Goal: Task Accomplishment & Management: Manage account settings

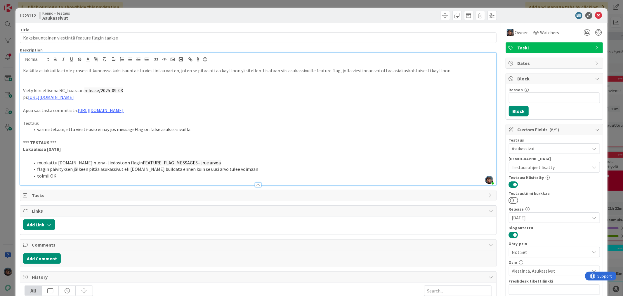
scroll to position [324, 0]
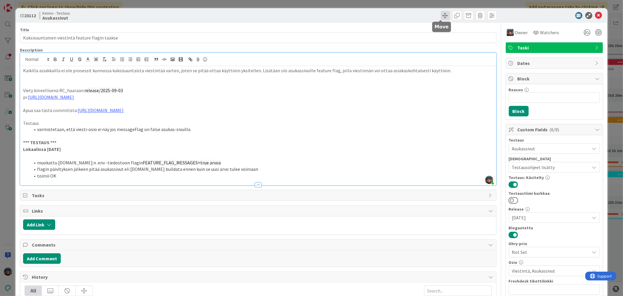
click at [441, 15] on span at bounding box center [445, 15] width 9 height 9
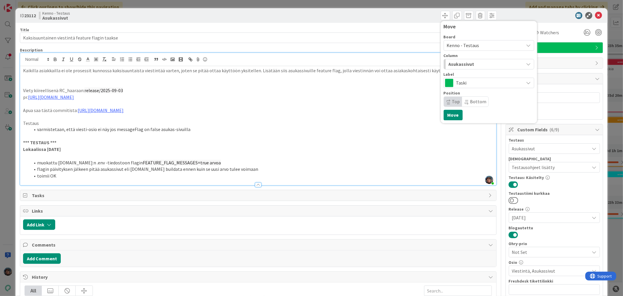
click at [475, 63] on div "Asukassivut" at bounding box center [485, 63] width 77 height 9
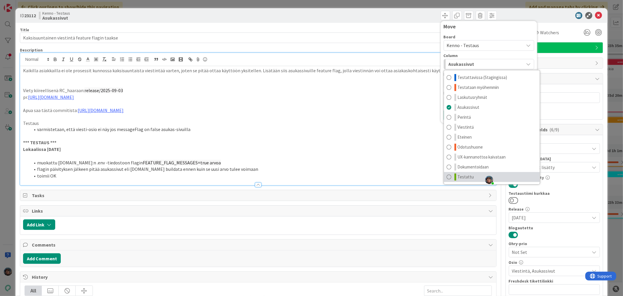
click at [466, 177] on span "Testattu" at bounding box center [466, 176] width 16 height 7
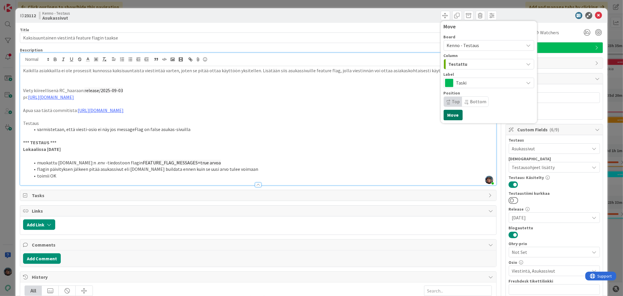
click at [448, 113] on button "Move" at bounding box center [453, 115] width 19 height 11
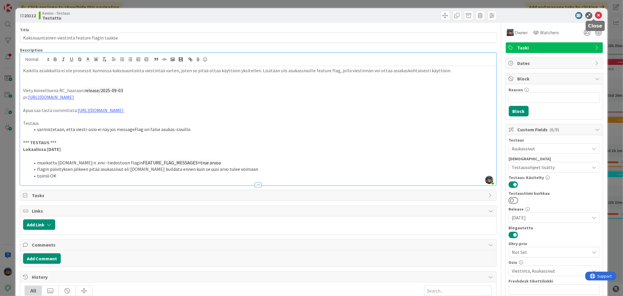
click at [596, 15] on icon at bounding box center [598, 15] width 7 height 7
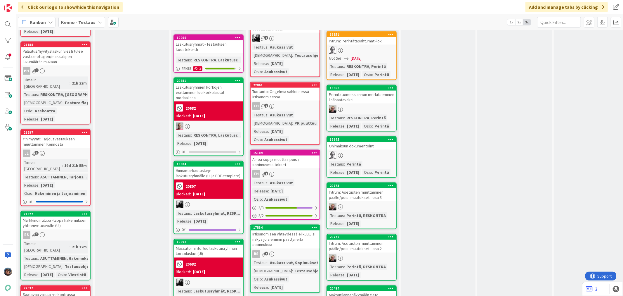
scroll to position [714, 0]
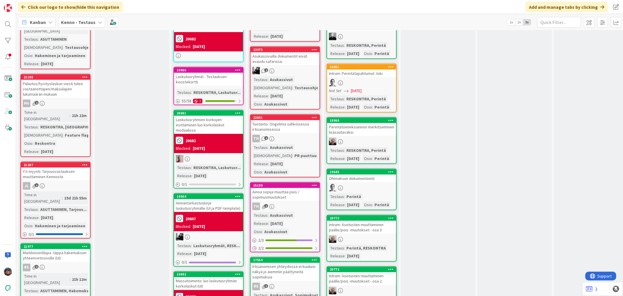
click at [292, 135] on div "TH 2" at bounding box center [285, 139] width 69 height 8
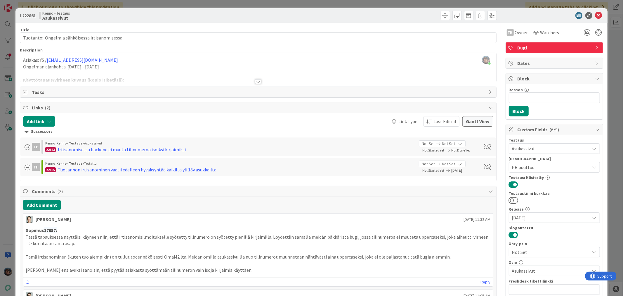
click at [255, 81] on div at bounding box center [258, 81] width 6 height 5
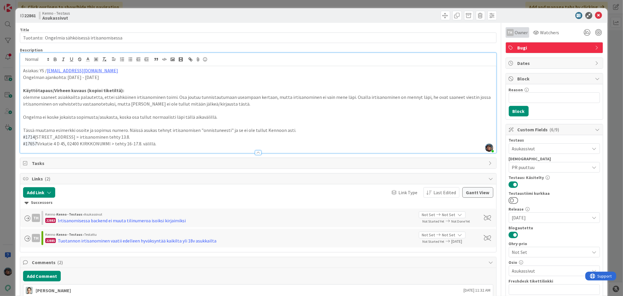
click at [517, 29] on span "Owner" at bounding box center [521, 32] width 13 height 7
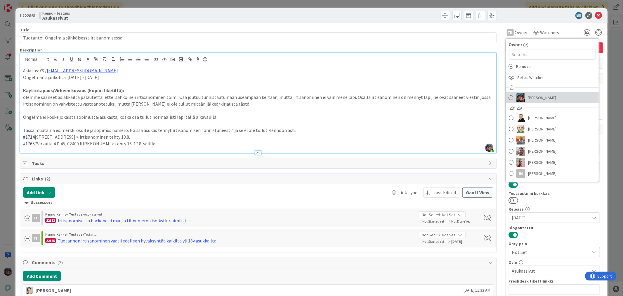
click at [528, 96] on span "Pirjo Peltonen" at bounding box center [542, 97] width 28 height 9
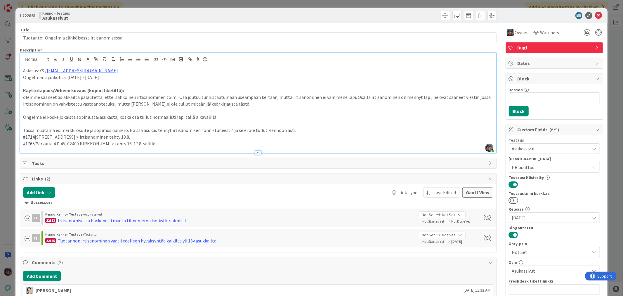
click at [194, 145] on p "#17657 Virkatie 4 D 45, 02400 KIRKKONUMMI > tehty 16-17.8. välillä." at bounding box center [258, 143] width 470 height 7
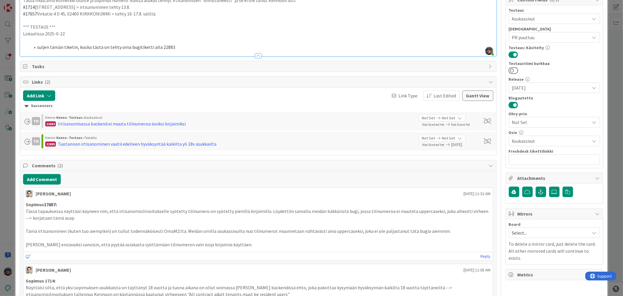
scroll to position [32, 0]
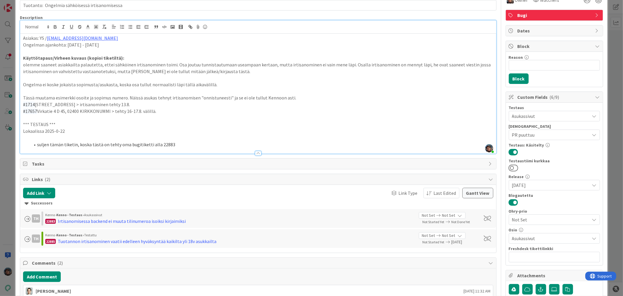
click at [56, 131] on p "Lokaalissa 2025-0-22" at bounding box center [258, 131] width 470 height 7
drag, startPoint x: 67, startPoint y: 133, endPoint x: 14, endPoint y: 124, distance: 54.5
click at [14, 124] on div "ID 22861 Kenno - Testaus Asukassivut Title 47 / 128 Tuotanto: Ongelmia sähköise…" at bounding box center [311, 148] width 623 height 296
click at [58, 133] on p "Lokaalissa 2025-0-22" at bounding box center [258, 131] width 470 height 7
click at [57, 129] on p "Lokaalissa 2025-0-22" at bounding box center [258, 131] width 470 height 7
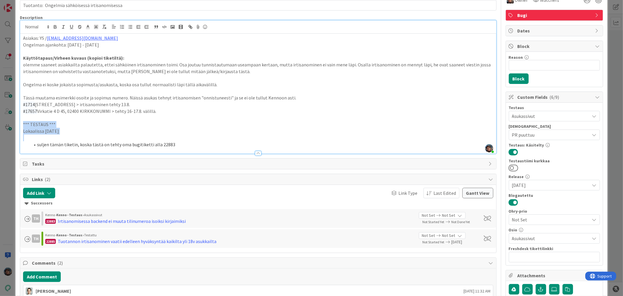
drag, startPoint x: 67, startPoint y: 131, endPoint x: 11, endPoint y: 124, distance: 56.5
click at [11, 124] on div "ID 22861 Kenno - Testaus Asukassivut Title 47 / 128 Tuotanto: Ongelmia sähköise…" at bounding box center [311, 148] width 623 height 296
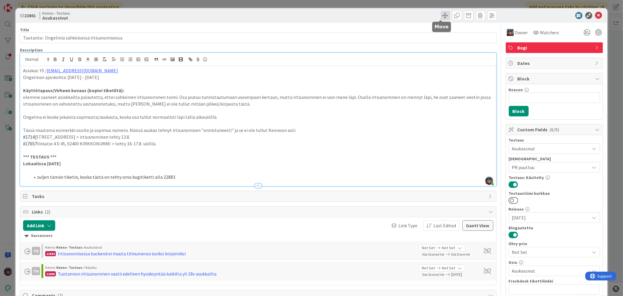
click at [442, 15] on span at bounding box center [445, 15] width 9 height 9
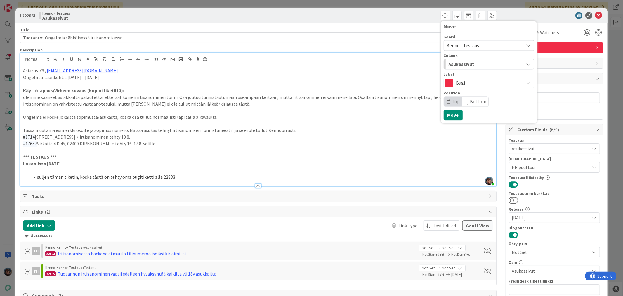
drag, startPoint x: 465, startPoint y: 45, endPoint x: 468, endPoint y: 49, distance: 5.0
click at [465, 46] on span "Kenno - Testaus" at bounding box center [463, 45] width 32 height 6
drag, startPoint x: 478, startPoint y: 42, endPoint x: 478, endPoint y: 51, distance: 8.2
click at [478, 42] on span "Kenno - Testaus" at bounding box center [484, 45] width 74 height 8
click at [479, 62] on div "Asukassivut" at bounding box center [485, 63] width 77 height 9
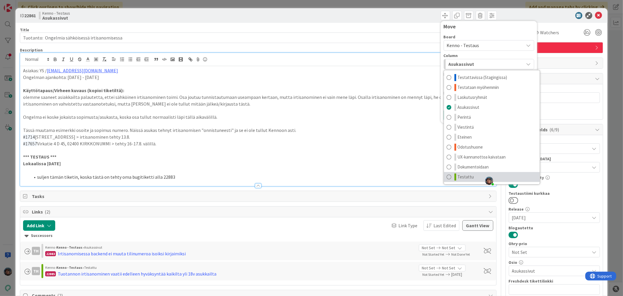
click at [462, 174] on span "Testattu" at bounding box center [466, 176] width 16 height 7
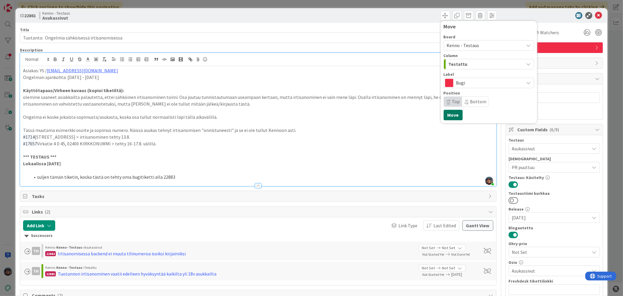
click at [448, 113] on button "Move" at bounding box center [453, 115] width 19 height 11
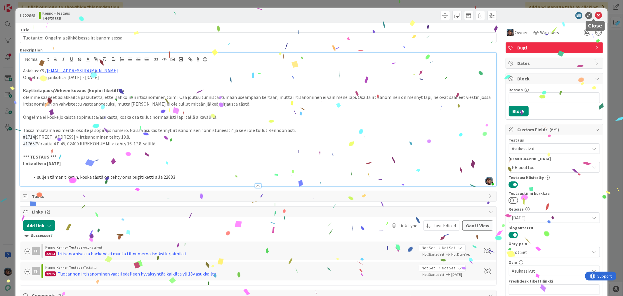
click at [595, 15] on icon at bounding box center [598, 15] width 7 height 7
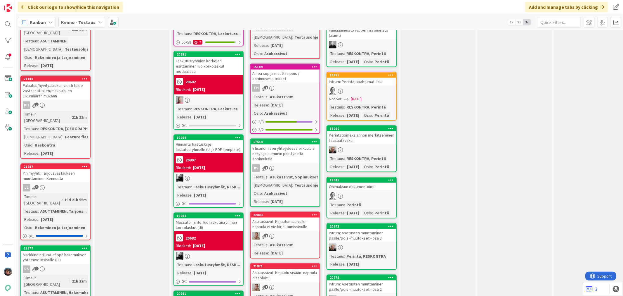
scroll to position [714, 0]
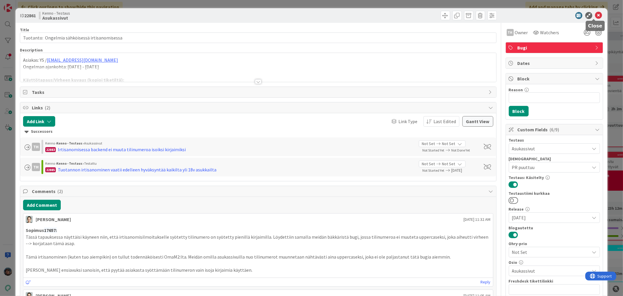
click at [595, 14] on icon at bounding box center [598, 15] width 7 height 7
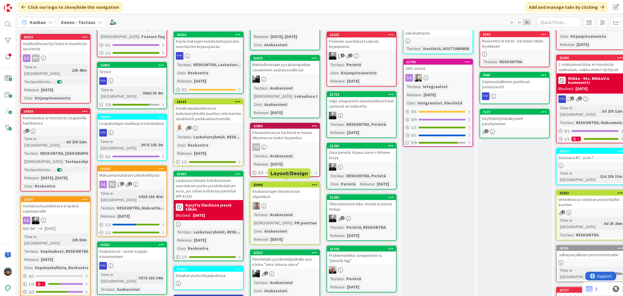
scroll to position [97, 0]
click at [293, 136] on div "Irtisanomisessa backend ei muuta tilinumeroa isoiksi kirjaimiksi" at bounding box center [285, 134] width 69 height 13
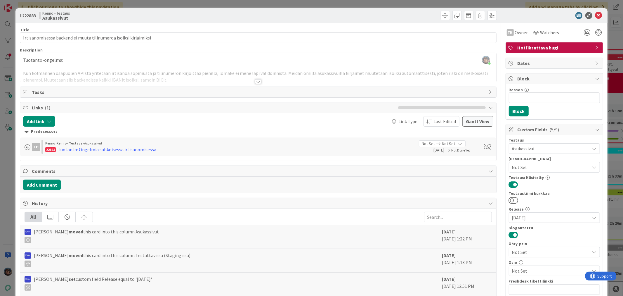
click at [255, 83] on div at bounding box center [258, 81] width 6 height 5
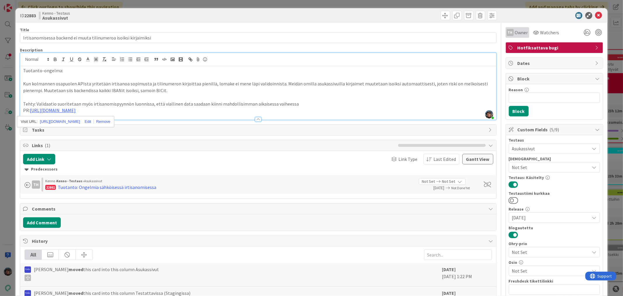
click at [509, 34] on div "TH Owner" at bounding box center [517, 32] width 21 height 7
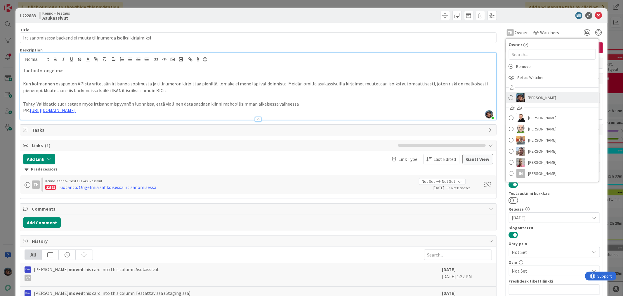
click at [532, 98] on span "Pirjo Peltonen" at bounding box center [542, 97] width 28 height 9
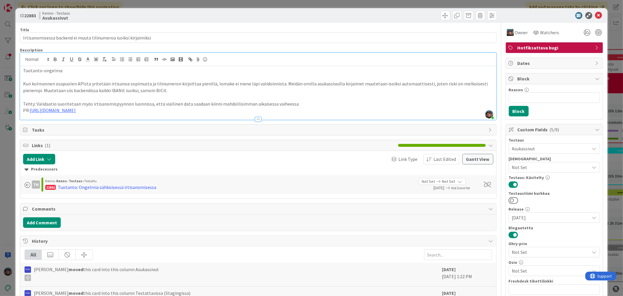
click at [137, 112] on p "PR: https://github.com/pandiafi/kenno/pull/8350" at bounding box center [258, 110] width 470 height 7
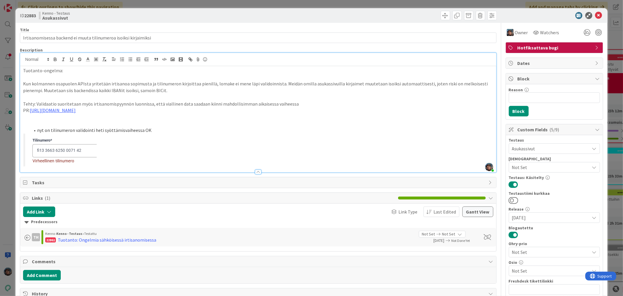
click at [31, 118] on p at bounding box center [258, 117] width 470 height 7
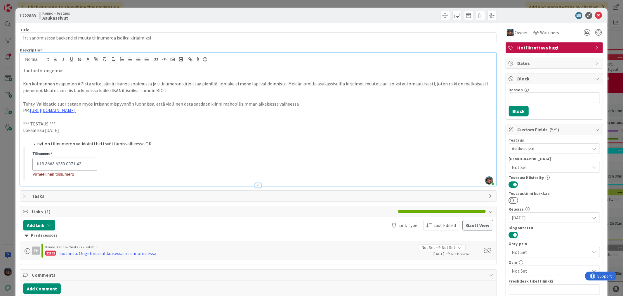
drag, startPoint x: 71, startPoint y: 132, endPoint x: 8, endPoint y: 123, distance: 63.7
click at [8, 123] on div "ID 22883 Kenno - Testaus Asukassivut Title 64 / 128 Irtisanomisessa backend ei …" at bounding box center [311, 148] width 623 height 296
drag, startPoint x: 55, startPoint y: 59, endPoint x: 65, endPoint y: 65, distance: 11.4
click at [55, 59] on icon "button" at bounding box center [55, 59] width 2 height 1
click at [441, 14] on span at bounding box center [445, 15] width 9 height 9
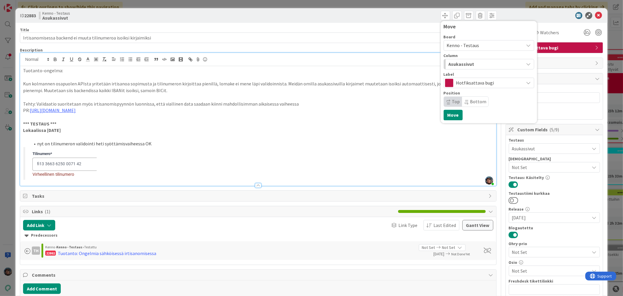
click at [484, 83] on span "Hotfiksattava bugi" at bounding box center [488, 83] width 65 height 8
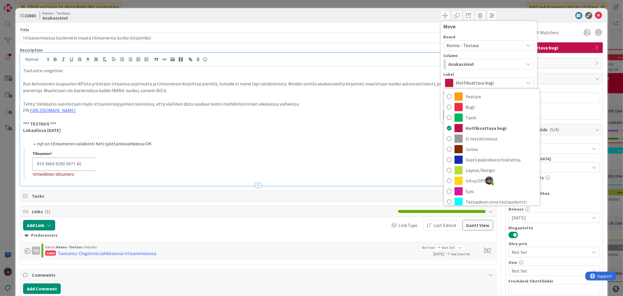
click at [485, 65] on div "Asukassivut" at bounding box center [485, 63] width 77 height 9
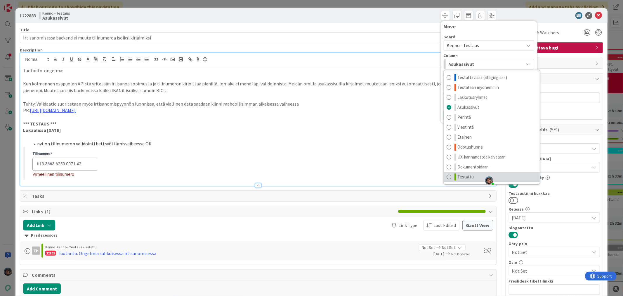
click at [466, 179] on span "Testattu" at bounding box center [466, 176] width 16 height 7
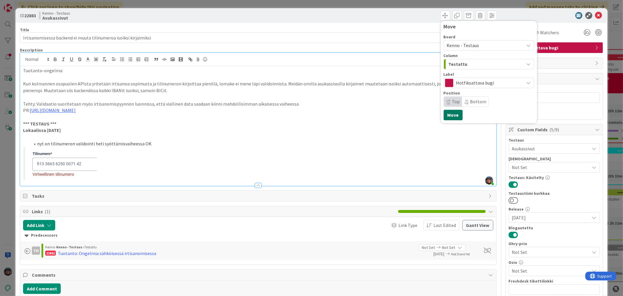
click at [452, 116] on button "Move" at bounding box center [453, 115] width 19 height 11
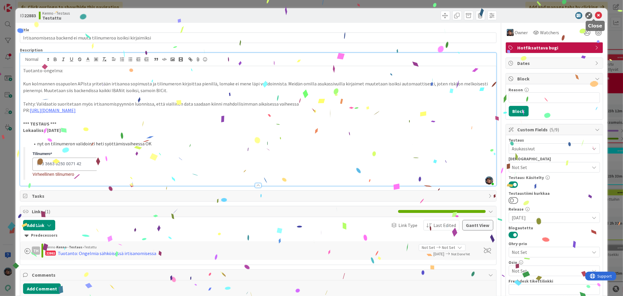
click at [595, 16] on icon at bounding box center [598, 15] width 7 height 7
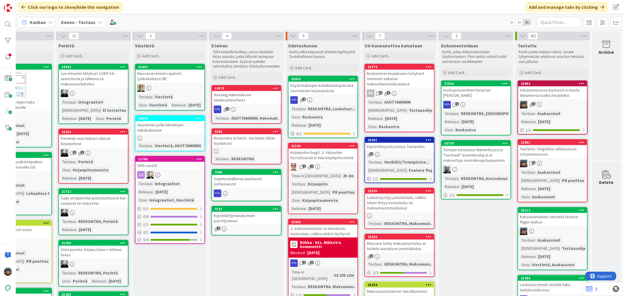
scroll to position [194, 272]
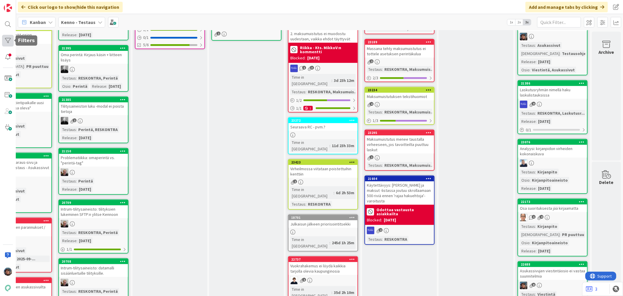
click at [7, 38] on div at bounding box center [8, 41] width 12 height 12
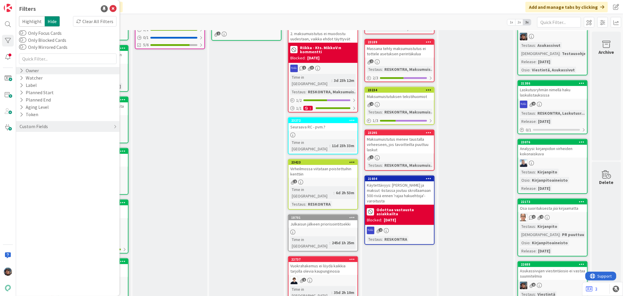
click at [21, 68] on icon at bounding box center [22, 70] width 4 height 5
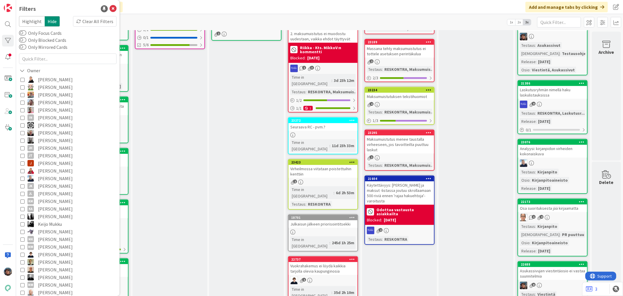
click at [22, 123] on icon at bounding box center [22, 125] width 4 height 4
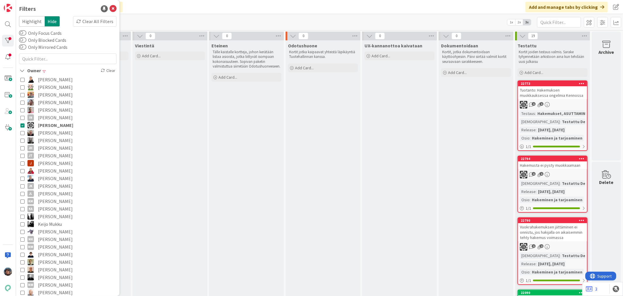
scroll to position [0, 0]
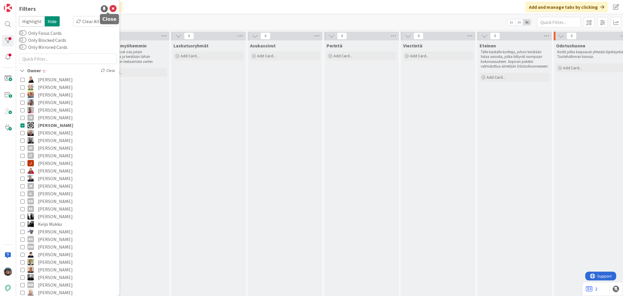
click at [110, 10] on icon at bounding box center [113, 8] width 7 height 7
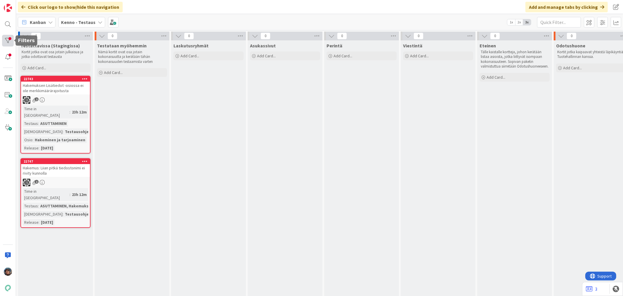
click at [7, 43] on div at bounding box center [8, 41] width 12 height 12
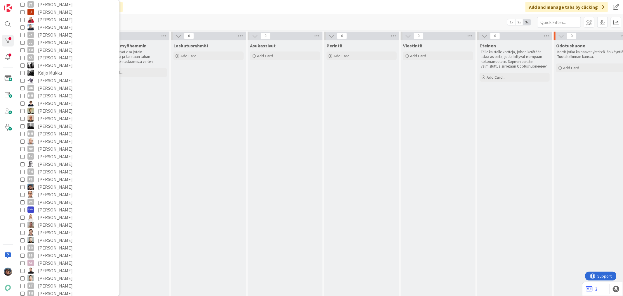
scroll to position [69, 0]
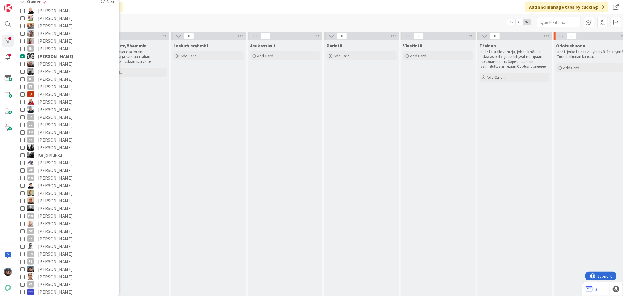
click at [23, 55] on icon at bounding box center [22, 56] width 4 height 4
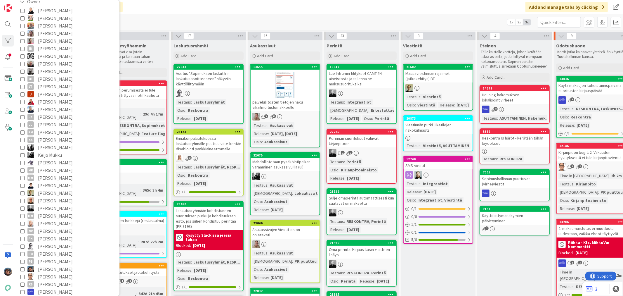
click at [165, 9] on div "Click our logo to show/hide this navigation Add and manage tabs by clicking" at bounding box center [319, 7] width 607 height 14
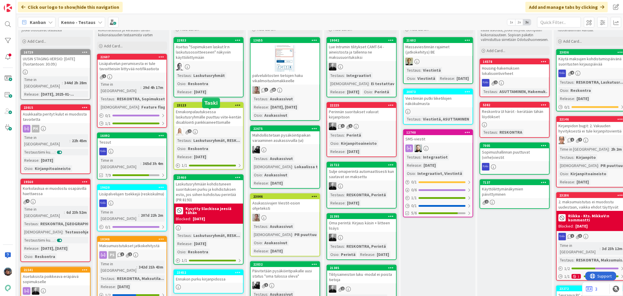
scroll to position [0, 0]
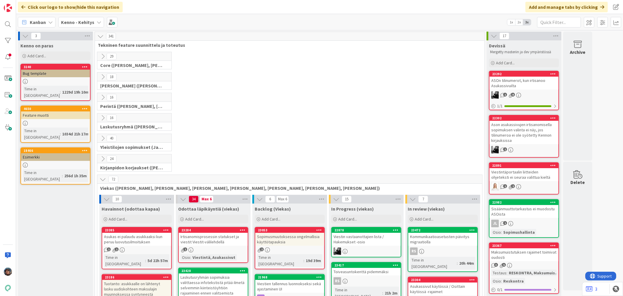
scroll to position [97, 0]
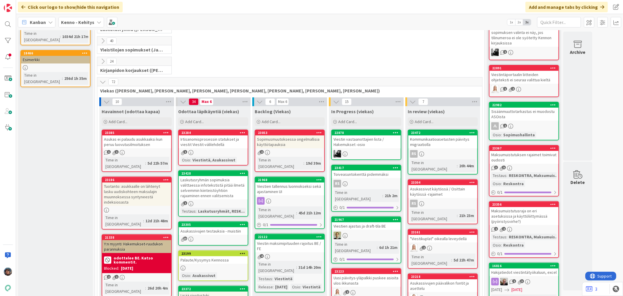
click at [81, 23] on b "Kenno - Kehitys" at bounding box center [77, 22] width 33 height 6
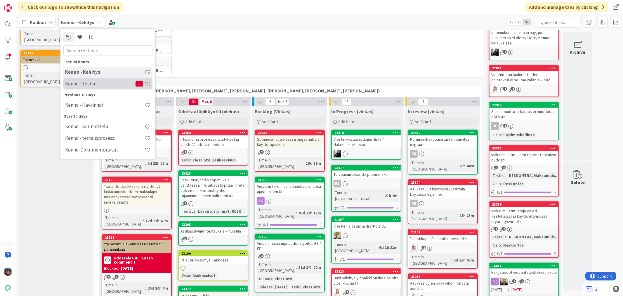
click at [85, 83] on h4 "Kenno - Testaus" at bounding box center [100, 84] width 70 height 6
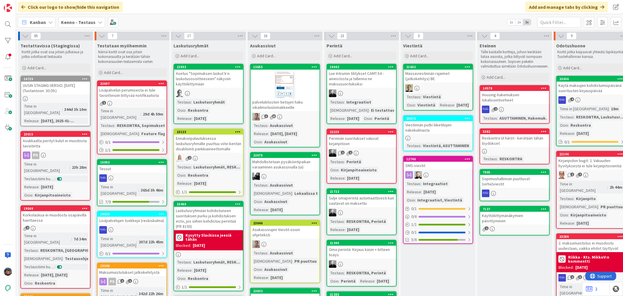
click at [290, 227] on div "Asukassivujen Viestit-osion ohjeteksti" at bounding box center [285, 231] width 69 height 13
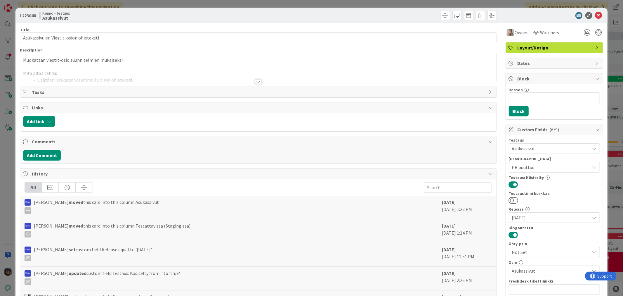
click at [256, 81] on div at bounding box center [258, 81] width 6 height 5
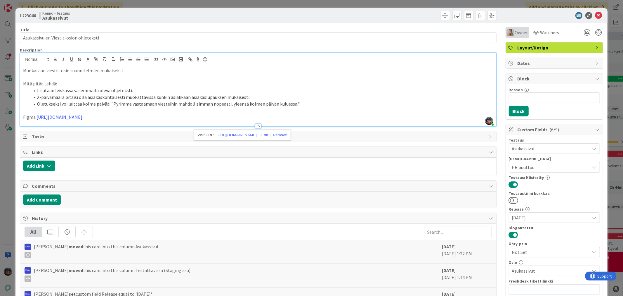
click at [515, 31] on span "Owner" at bounding box center [521, 32] width 13 height 7
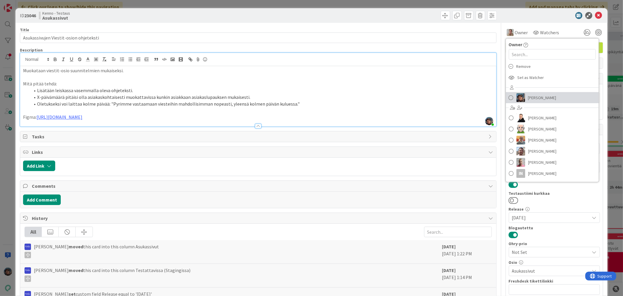
click at [516, 96] on img at bounding box center [520, 97] width 9 height 9
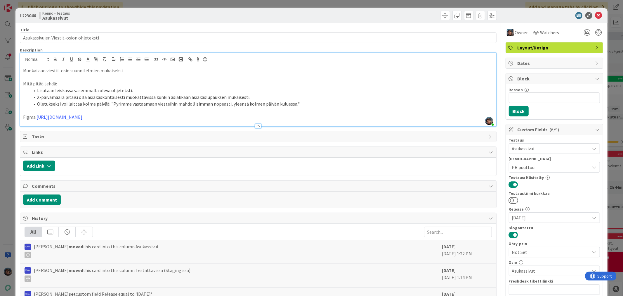
click at [80, 120] on p "Figma: https://www.figma.com/proto/F8K4NeEJpXdhuNz0ckoPp4/Viestint%C3%A4?page-i…" at bounding box center [258, 117] width 470 height 7
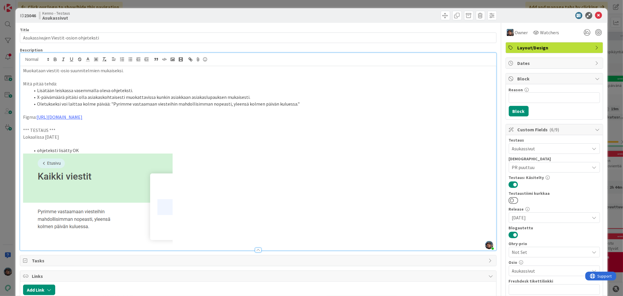
drag, startPoint x: 21, startPoint y: 136, endPoint x: 89, endPoint y: 145, distance: 69.2
click at [89, 145] on div "Muokataan viestit-osio suunnitelmien mukaiseksi. Mitä pitää tehdä: Lisätään lei…" at bounding box center [258, 158] width 476 height 184
drag, startPoint x: 55, startPoint y: 59, endPoint x: 63, endPoint y: 65, distance: 10.2
click at [55, 59] on icon "button" at bounding box center [55, 59] width 5 height 5
click at [443, 18] on span at bounding box center [445, 15] width 9 height 9
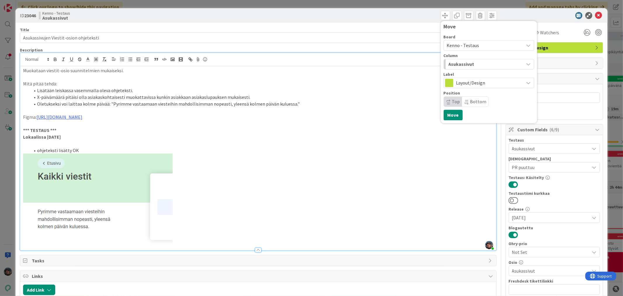
drag, startPoint x: 469, startPoint y: 61, endPoint x: 477, endPoint y: 69, distance: 11.2
click at [469, 62] on div "Asukassivut" at bounding box center [485, 63] width 77 height 9
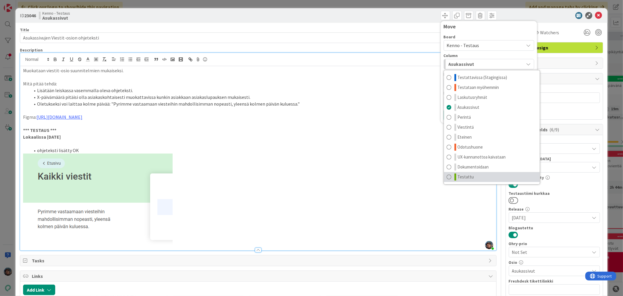
click at [470, 177] on link "Testattu" at bounding box center [492, 177] width 96 height 10
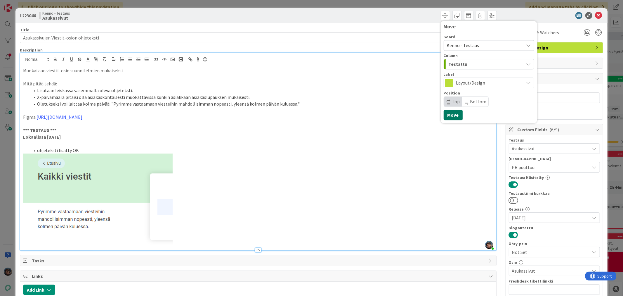
click at [446, 113] on button "Move" at bounding box center [453, 115] width 19 height 11
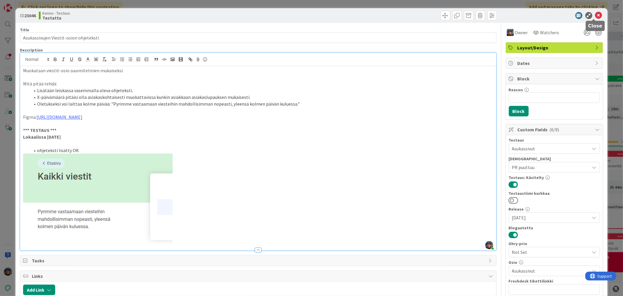
click at [595, 15] on icon at bounding box center [598, 15] width 7 height 7
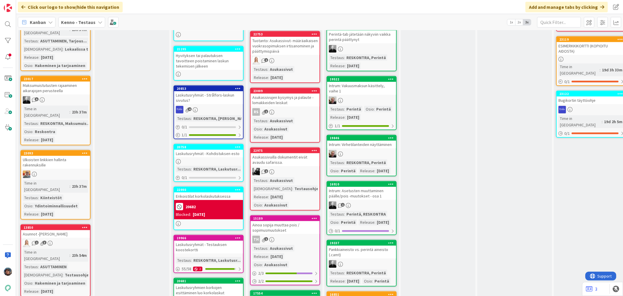
scroll to position [389, 0]
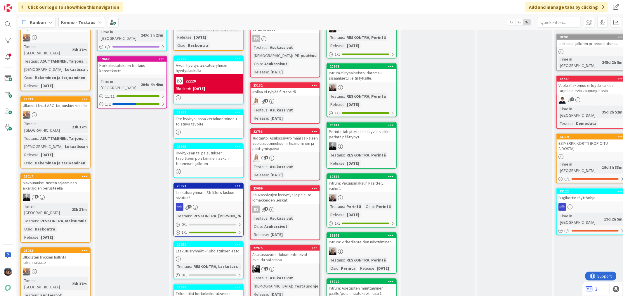
click at [297, 107] on div "Testaus : Asukassivut Release : 2025-09-22" at bounding box center [284, 114] width 65 height 15
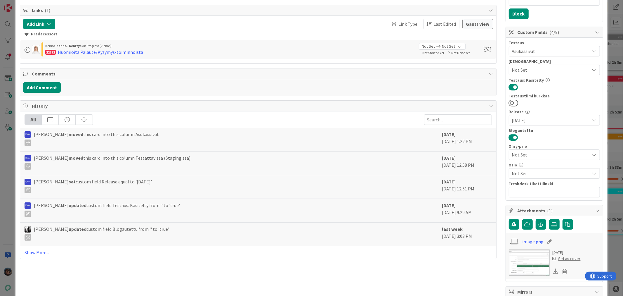
scroll to position [130, 0]
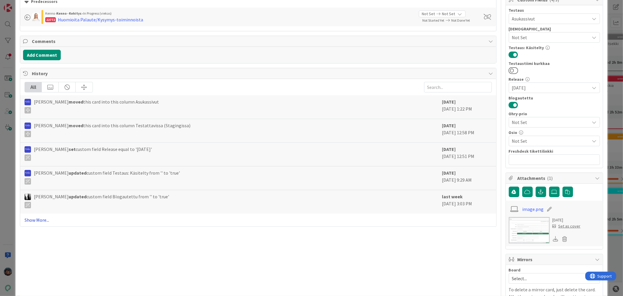
click at [41, 222] on link "Show More..." at bounding box center [258, 219] width 467 height 7
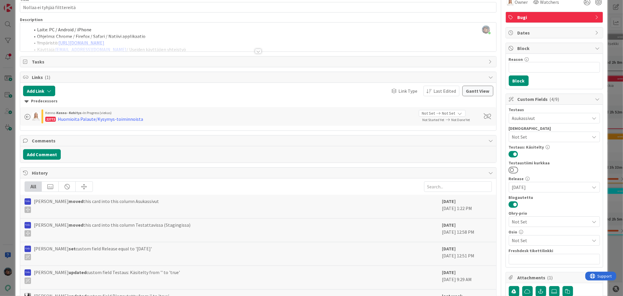
scroll to position [0, 0]
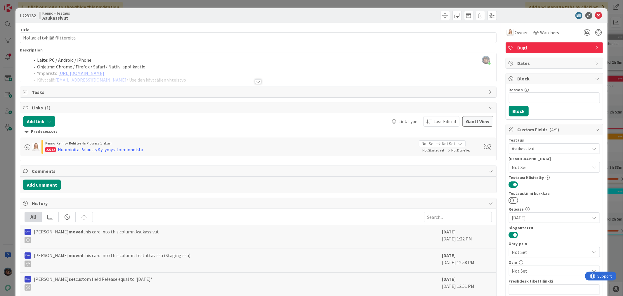
click at [255, 81] on div at bounding box center [258, 81] width 6 height 5
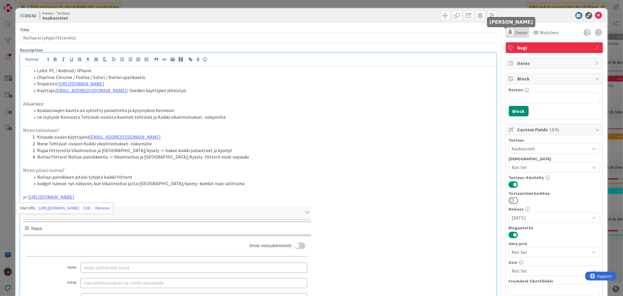
click at [507, 34] on img at bounding box center [510, 32] width 7 height 7
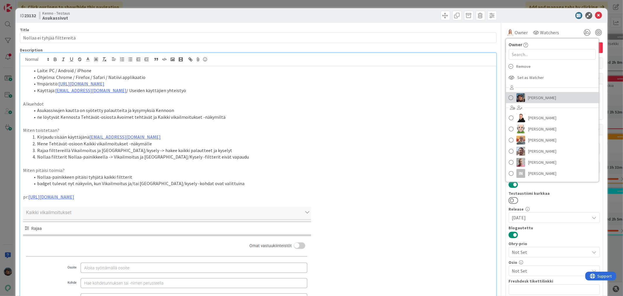
click at [522, 98] on link "Pirjo Peltonen" at bounding box center [552, 97] width 93 height 11
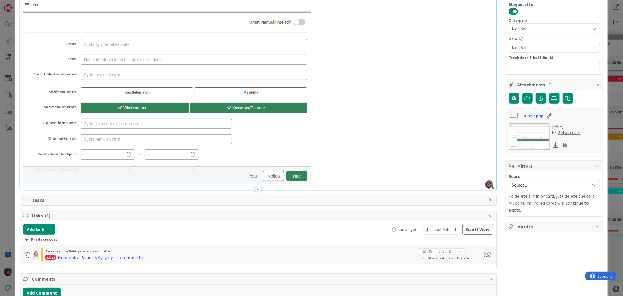
scroll to position [194, 0]
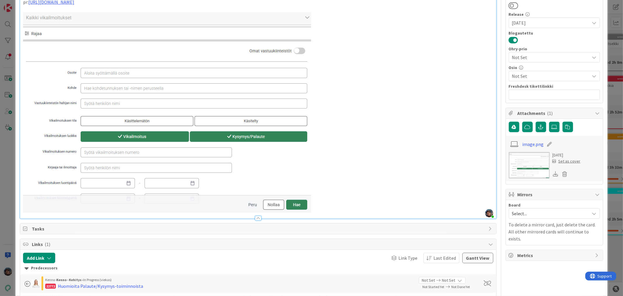
click at [322, 206] on p at bounding box center [258, 112] width 470 height 200
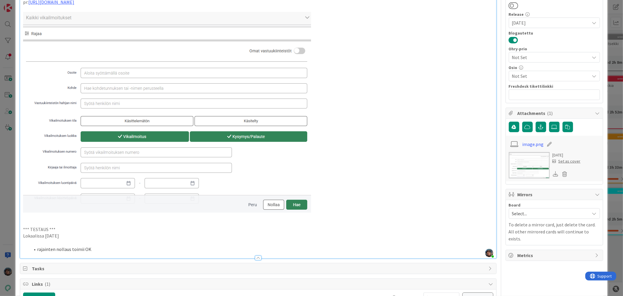
drag, startPoint x: 66, startPoint y: 236, endPoint x: 7, endPoint y: 227, distance: 59.6
click at [8, 227] on div "ID 23132 Kenno - Testaus Asukassivut Title 28 / 128 Nollaa ei tyhjää filttereit…" at bounding box center [311, 148] width 623 height 296
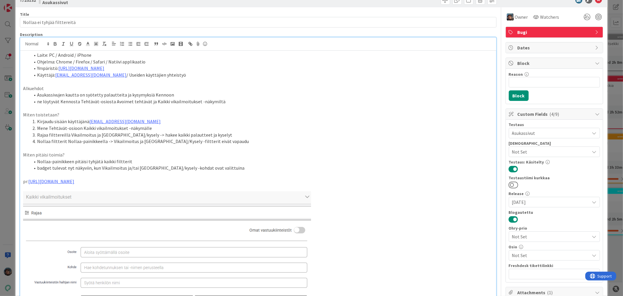
scroll to position [0, 0]
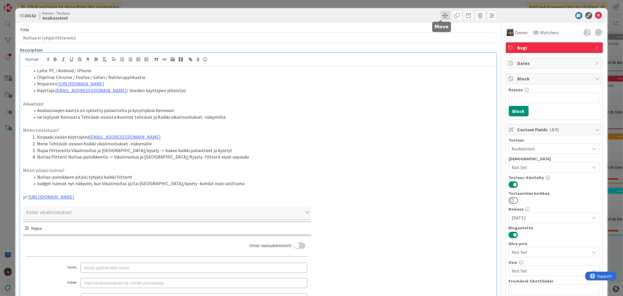
click at [443, 17] on span at bounding box center [445, 15] width 9 height 9
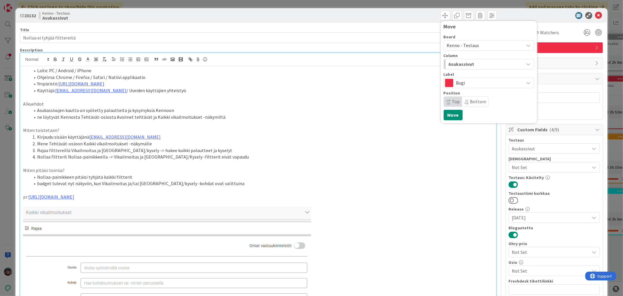
click at [462, 65] on span "Asukassivut" at bounding box center [462, 64] width 26 height 8
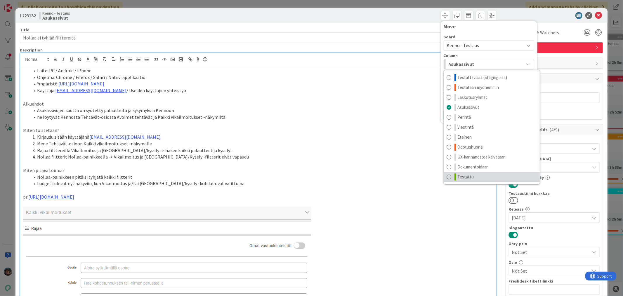
click at [473, 176] on link "Testattu" at bounding box center [492, 177] width 96 height 10
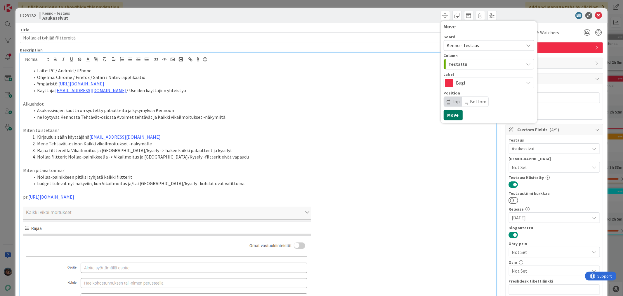
click at [448, 115] on button "Move" at bounding box center [453, 115] width 19 height 11
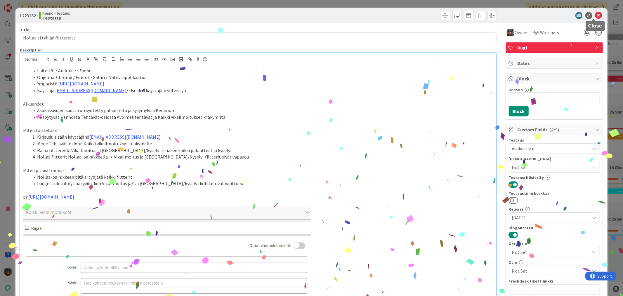
click at [595, 15] on icon at bounding box center [598, 15] width 7 height 7
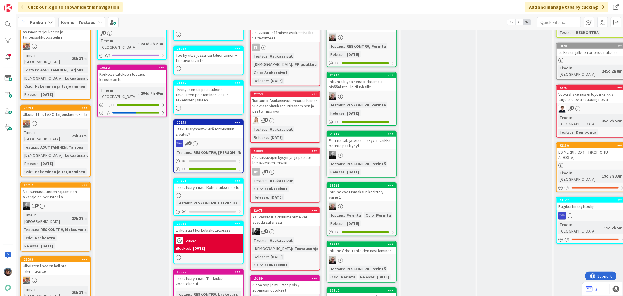
scroll to position [389, 0]
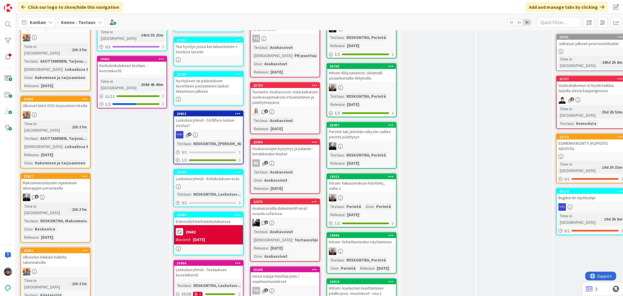
click at [292, 151] on div "Asukassivujen kysymys ja palaute -lomakkeiden leiskat" at bounding box center [285, 151] width 69 height 13
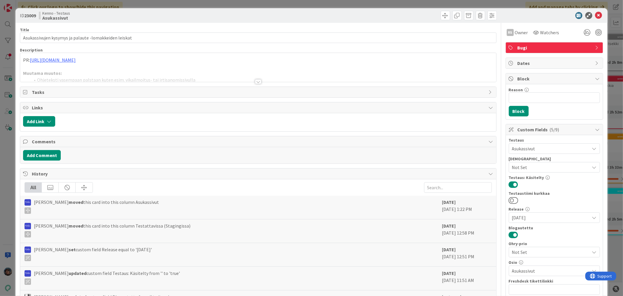
click at [255, 80] on div at bounding box center [258, 81] width 6 height 5
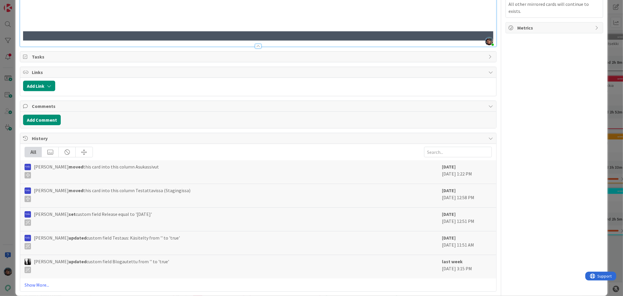
scroll to position [427, 0]
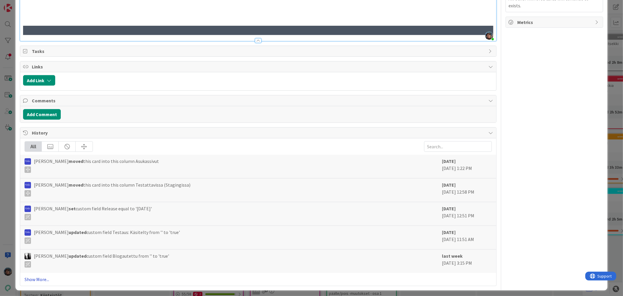
click at [34, 276] on link "Show More..." at bounding box center [258, 278] width 467 height 7
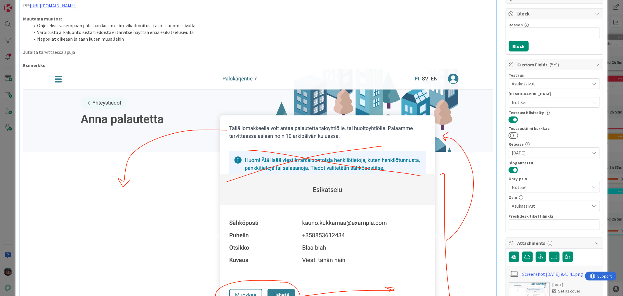
scroll to position [0, 0]
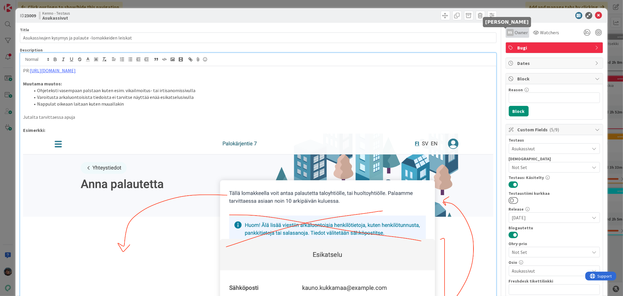
click at [507, 33] on div "RS" at bounding box center [510, 32] width 7 height 7
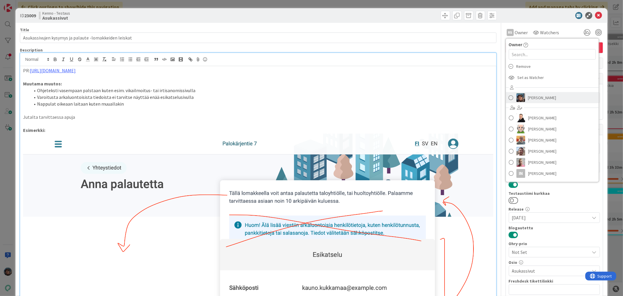
click at [516, 97] on img at bounding box center [520, 97] width 9 height 9
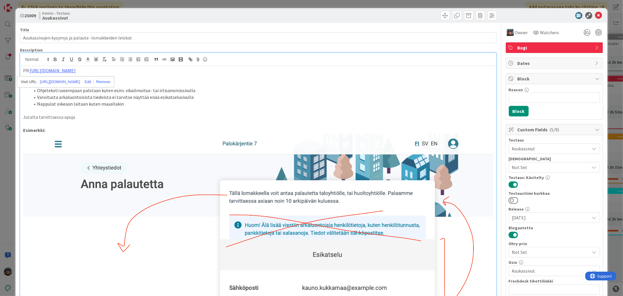
click at [205, 115] on p "Jutalta tarvittaessa apuja" at bounding box center [258, 117] width 470 height 7
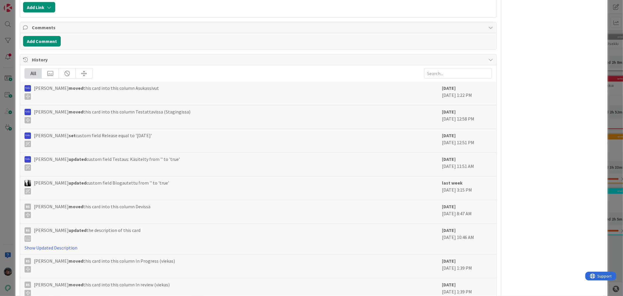
scroll to position [584, 0]
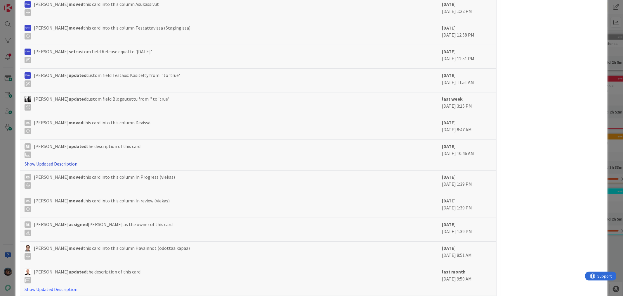
click at [64, 161] on link "Show Updated Description" at bounding box center [51, 164] width 53 height 6
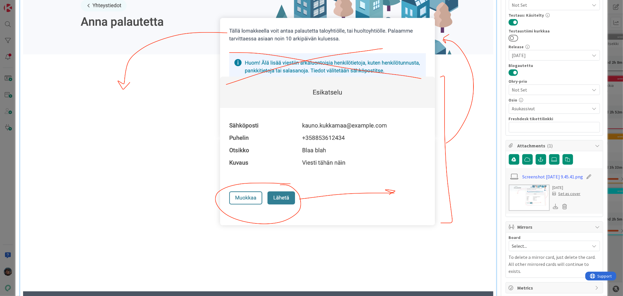
scroll to position [292, 0]
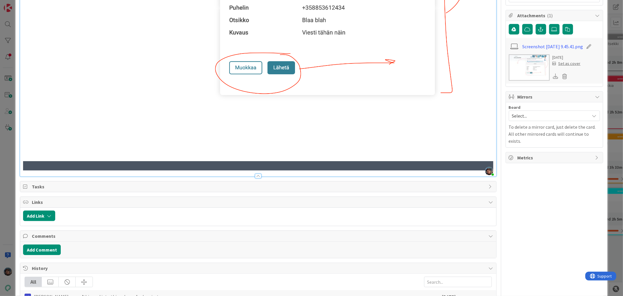
click at [338, 132] on img at bounding box center [258, 5] width 470 height 329
click at [432, 79] on img at bounding box center [258, 5] width 470 height 329
drag, startPoint x: 451, startPoint y: 74, endPoint x: 446, endPoint y: 75, distance: 5.0
click at [446, 75] on img at bounding box center [258, 5] width 470 height 329
click at [440, 84] on img at bounding box center [258, 5] width 470 height 329
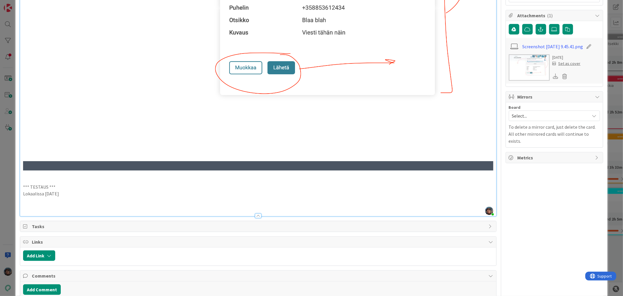
drag, startPoint x: 66, startPoint y: 189, endPoint x: 19, endPoint y: 182, distance: 47.0
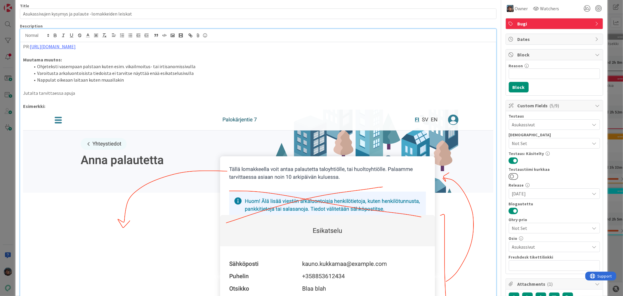
scroll to position [0, 0]
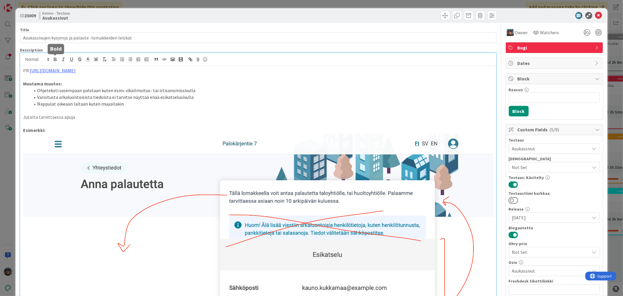
click at [54, 58] on icon "button" at bounding box center [55, 58] width 2 height 1
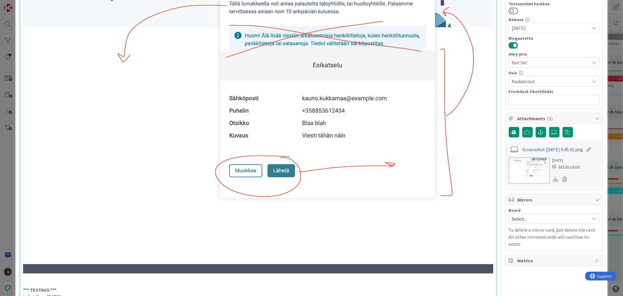
scroll to position [352, 0]
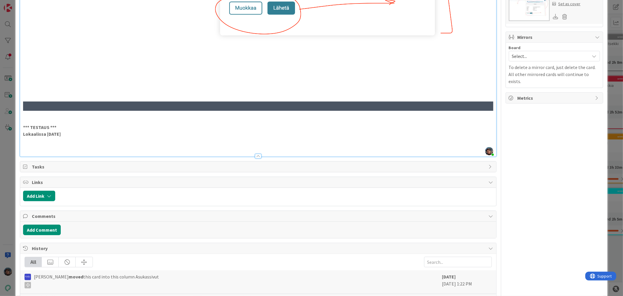
click at [37, 144] on p at bounding box center [258, 147] width 470 height 7
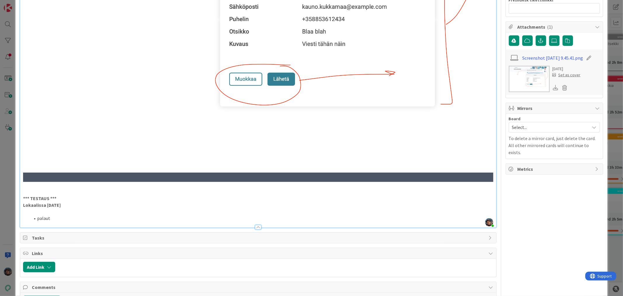
scroll to position [324, 0]
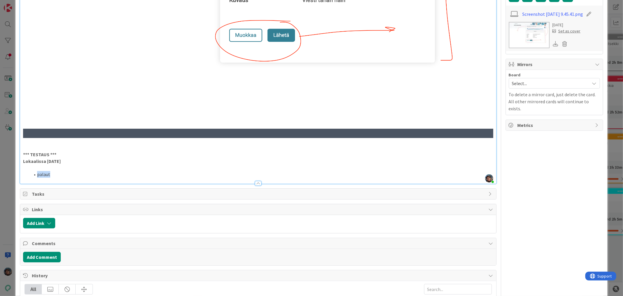
drag, startPoint x: 37, startPoint y: 171, endPoint x: 80, endPoint y: 175, distance: 44.0
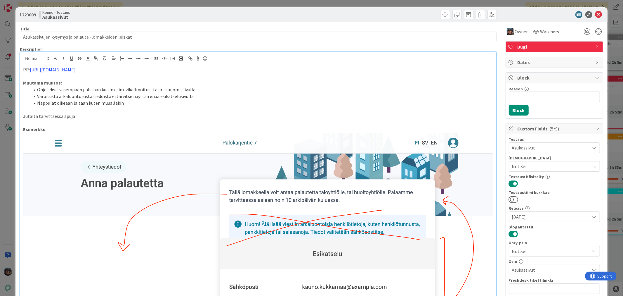
scroll to position [0, 0]
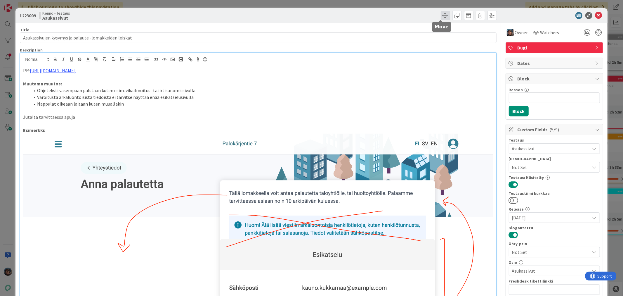
click at [441, 15] on span at bounding box center [445, 15] width 9 height 9
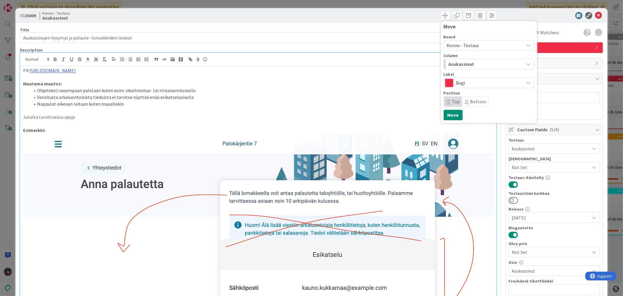
click at [463, 63] on span "Asukassivut" at bounding box center [462, 64] width 26 height 8
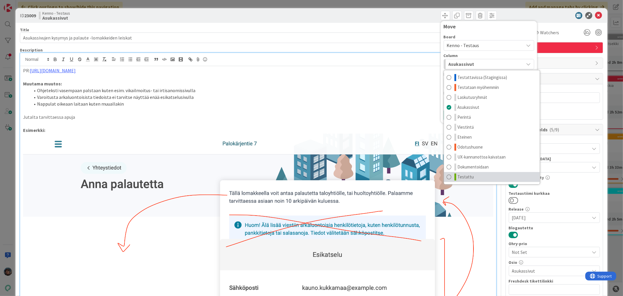
click at [471, 181] on link "Testattu" at bounding box center [492, 177] width 96 height 10
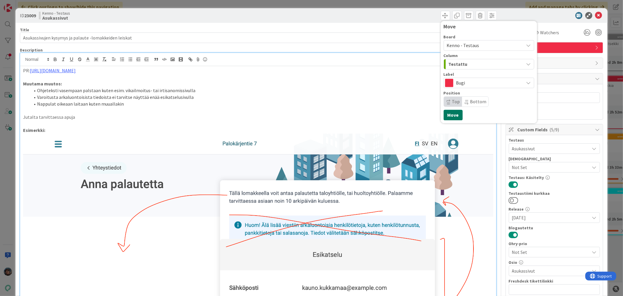
click at [448, 113] on button "Move" at bounding box center [453, 115] width 19 height 11
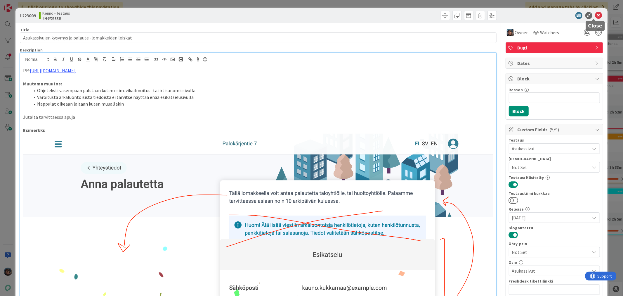
click at [595, 17] on icon at bounding box center [598, 15] width 7 height 7
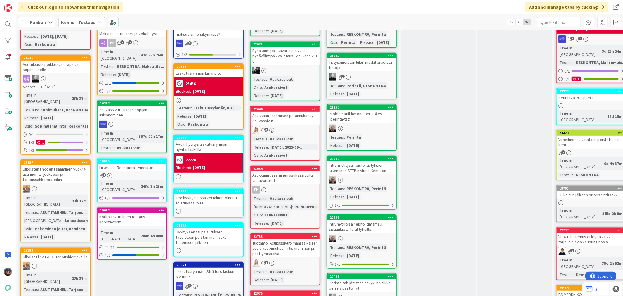
scroll to position [227, 0]
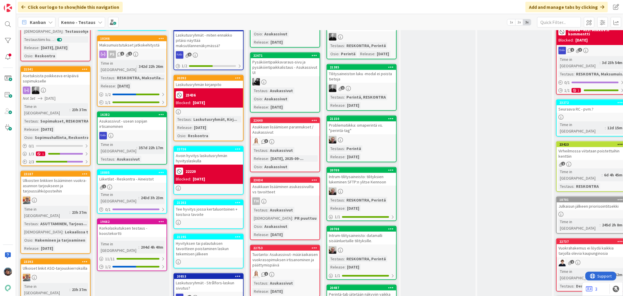
click at [277, 138] on div "3" at bounding box center [285, 142] width 69 height 8
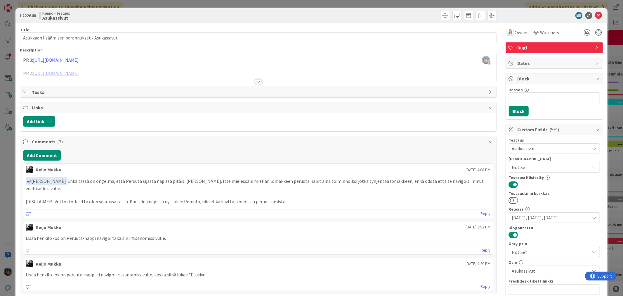
click at [256, 81] on div at bounding box center [258, 81] width 6 height 5
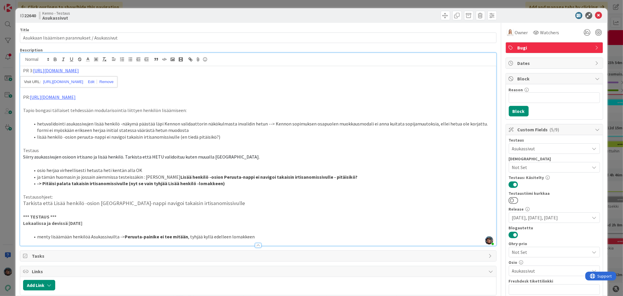
click at [182, 89] on p at bounding box center [258, 90] width 470 height 7
click at [258, 235] on li "menty lisäämään henkilöä Asukassivuilta -> Peruuta-painike ei tee mitään , tyhj…" at bounding box center [261, 236] width 463 height 7
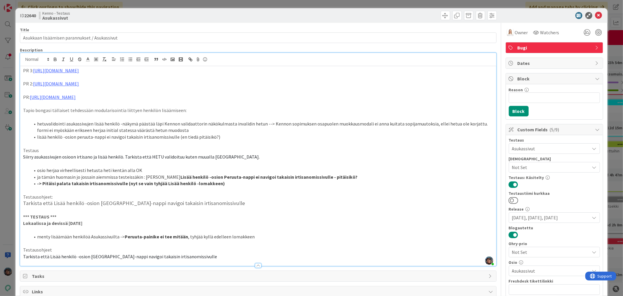
click at [526, 166] on span "Not Set" at bounding box center [551, 167] width 78 height 7
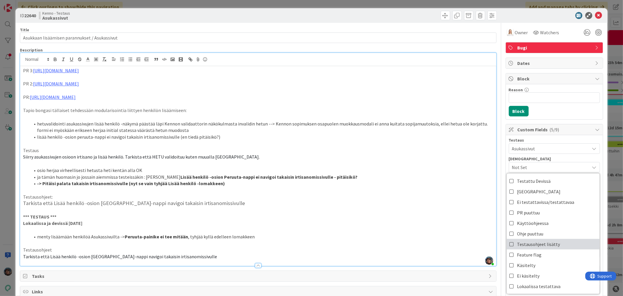
click at [527, 244] on span "Testausohjeet lisätty" at bounding box center [538, 243] width 43 height 9
click at [197, 256] on p "Tarkista että Lisää henkilö -osion Peruuta-nappi navigoi takaisin irtisanomissi…" at bounding box center [258, 256] width 470 height 7
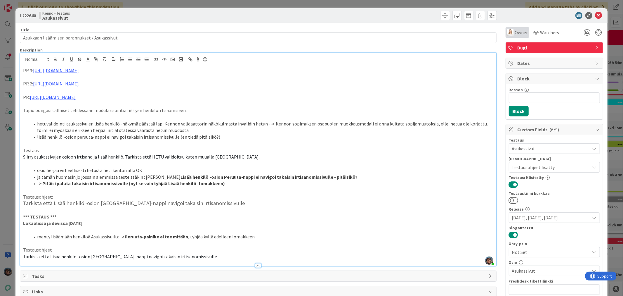
click at [515, 32] on span "Owner" at bounding box center [521, 32] width 13 height 7
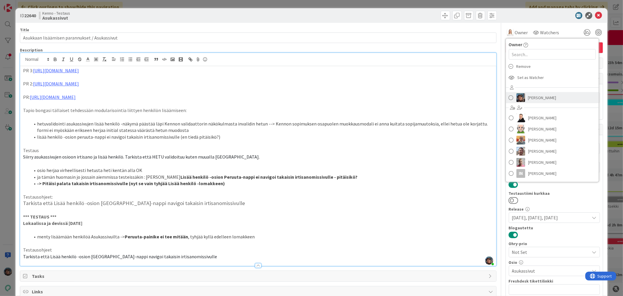
click at [515, 92] on link "Pirjo Peltonen" at bounding box center [552, 97] width 93 height 11
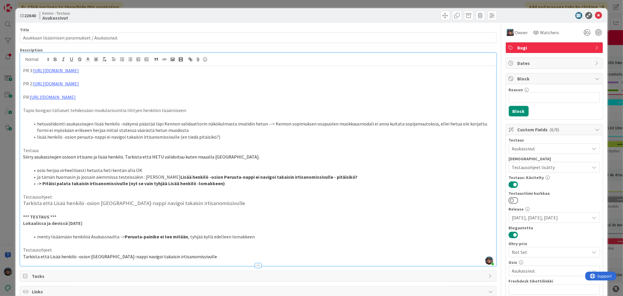
click at [202, 258] on p "Tarkista että Lisää henkilö -osion Peruuta-nappi navigoi takaisin irtisanomissi…" at bounding box center [258, 256] width 470 height 7
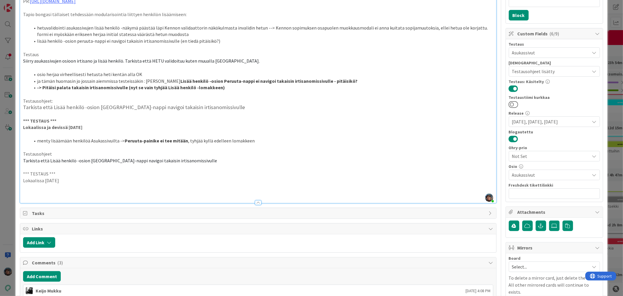
scroll to position [97, 0]
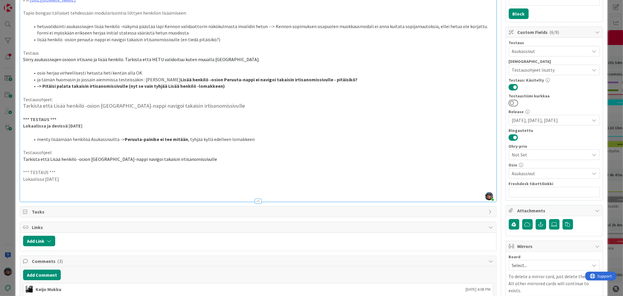
drag, startPoint x: 66, startPoint y: 178, endPoint x: 15, endPoint y: 167, distance: 51.3
click at [15, 167] on div "ID 22640 Kenno - Testaus Asukassivut Title 45 / 128 Asukkaan lisäämisen parannu…" at bounding box center [311, 246] width 592 height 670
click at [30, 190] on p at bounding box center [258, 192] width 470 height 7
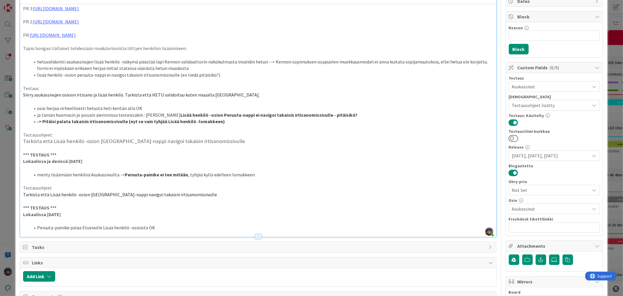
scroll to position [0, 0]
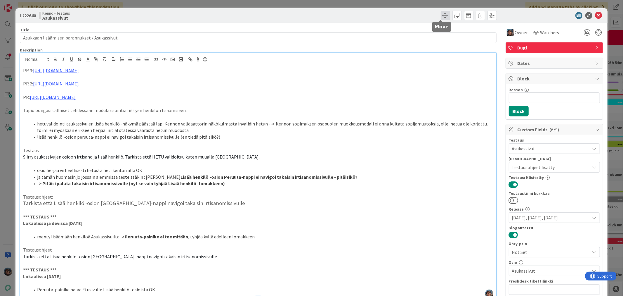
click at [441, 14] on span at bounding box center [445, 15] width 9 height 9
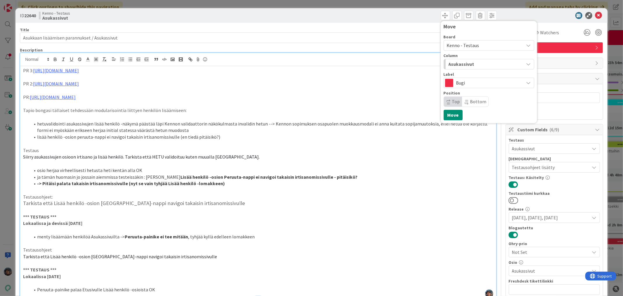
click at [467, 65] on span "Asukassivut" at bounding box center [462, 64] width 26 height 8
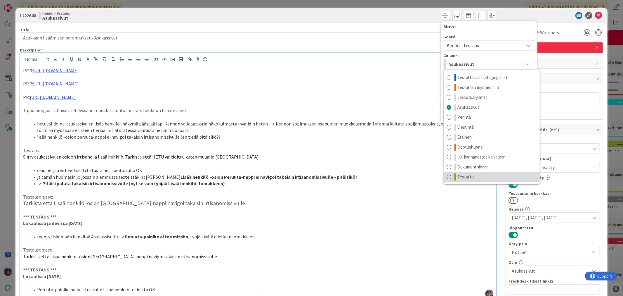
click at [462, 177] on span "Testattu" at bounding box center [466, 176] width 16 height 7
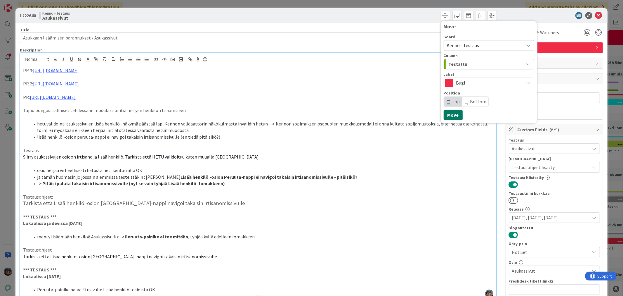
click at [447, 112] on button "Move" at bounding box center [453, 115] width 19 height 11
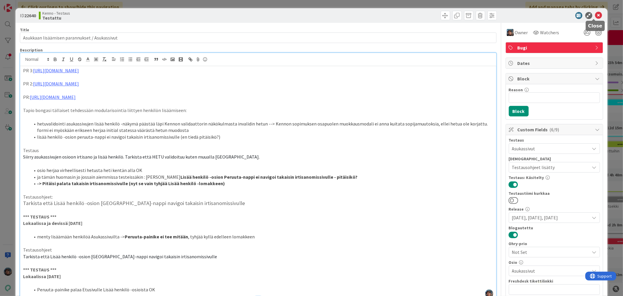
drag, startPoint x: 596, startPoint y: 15, endPoint x: 283, endPoint y: 187, distance: 356.9
click at [595, 15] on icon at bounding box center [598, 15] width 7 height 7
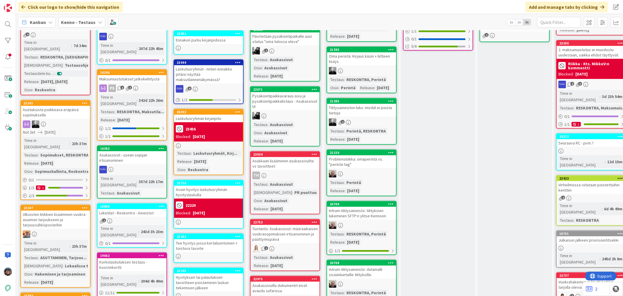
scroll to position [194, 0]
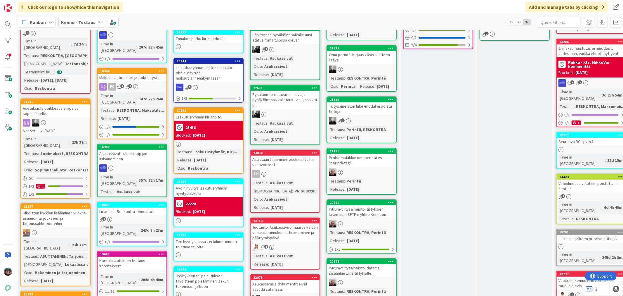
click at [299, 180] on div "Testaus : Asukassivut Testaushuomiot : PR puuttuu Osio : Asukassivut Release : …" at bounding box center [284, 194] width 65 height 31
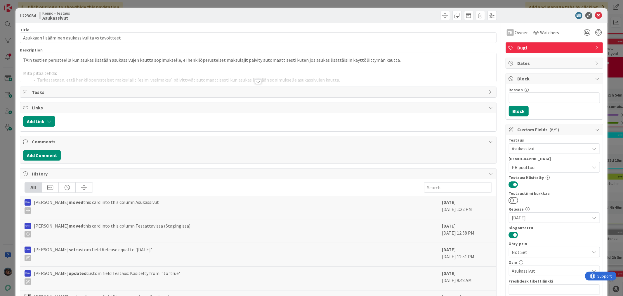
scroll to position [120, 0]
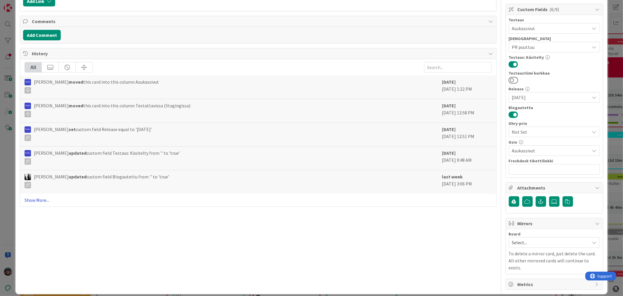
click at [41, 199] on link "Show More..." at bounding box center [258, 199] width 467 height 7
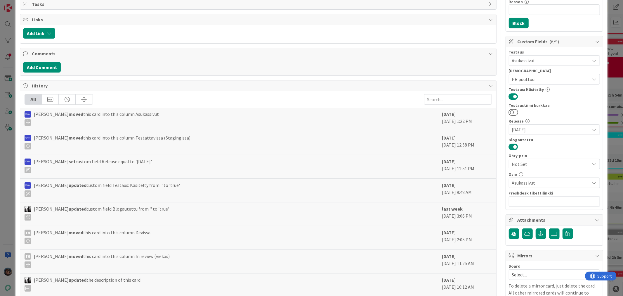
scroll to position [0, 0]
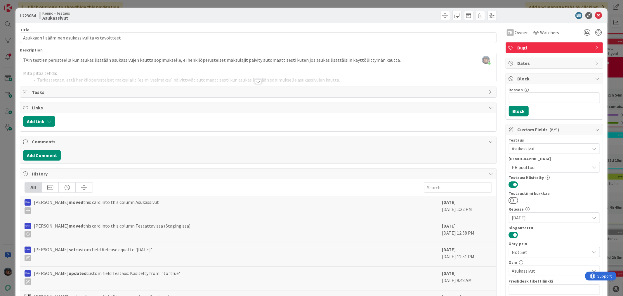
click at [256, 80] on div at bounding box center [258, 81] width 6 height 5
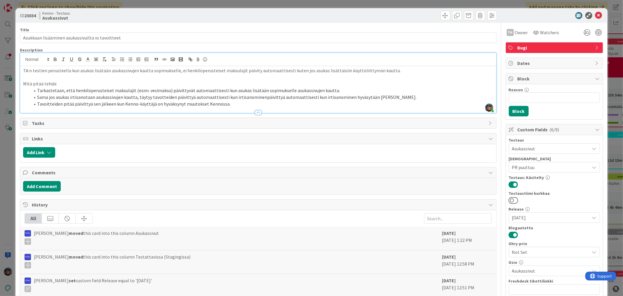
click at [551, 167] on span "PR puuttuu" at bounding box center [551, 167] width 78 height 7
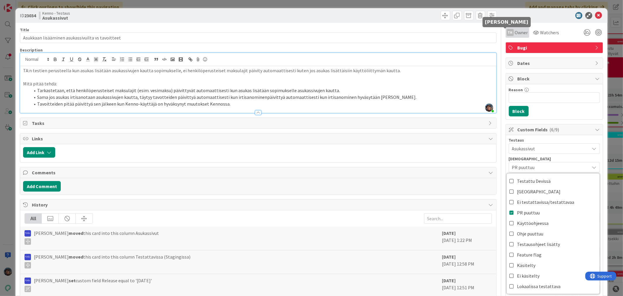
click at [507, 31] on div "TH" at bounding box center [510, 32] width 7 height 7
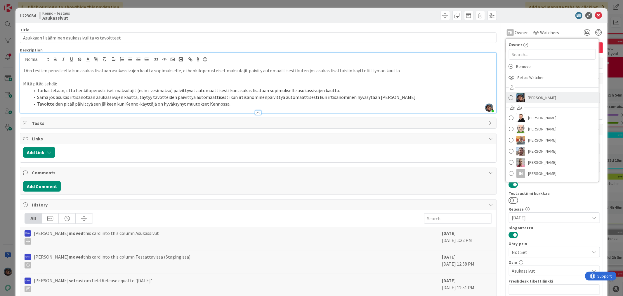
click at [520, 97] on img at bounding box center [520, 97] width 9 height 9
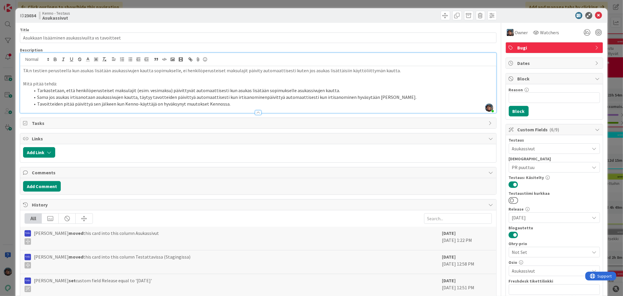
click at [231, 102] on li "Tavoitteiden pitää päivittyä sen jälkeen kun Kenno-käyttäjä on hyväksynyt muuto…" at bounding box center [261, 103] width 463 height 7
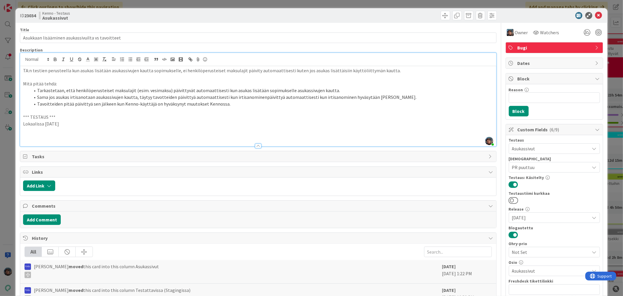
drag, startPoint x: 72, startPoint y: 123, endPoint x: 16, endPoint y: 114, distance: 56.3
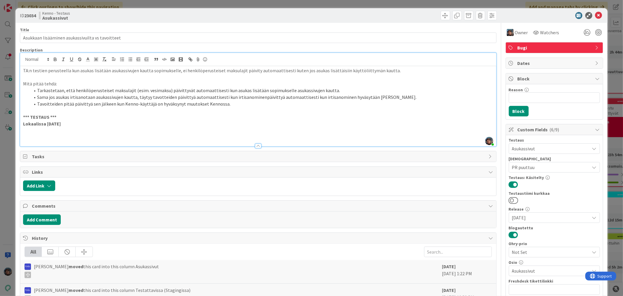
click at [50, 135] on p at bounding box center [258, 136] width 470 height 7
click at [40, 135] on p at bounding box center [258, 136] width 470 height 7
